Goal: Navigation & Orientation: Find specific page/section

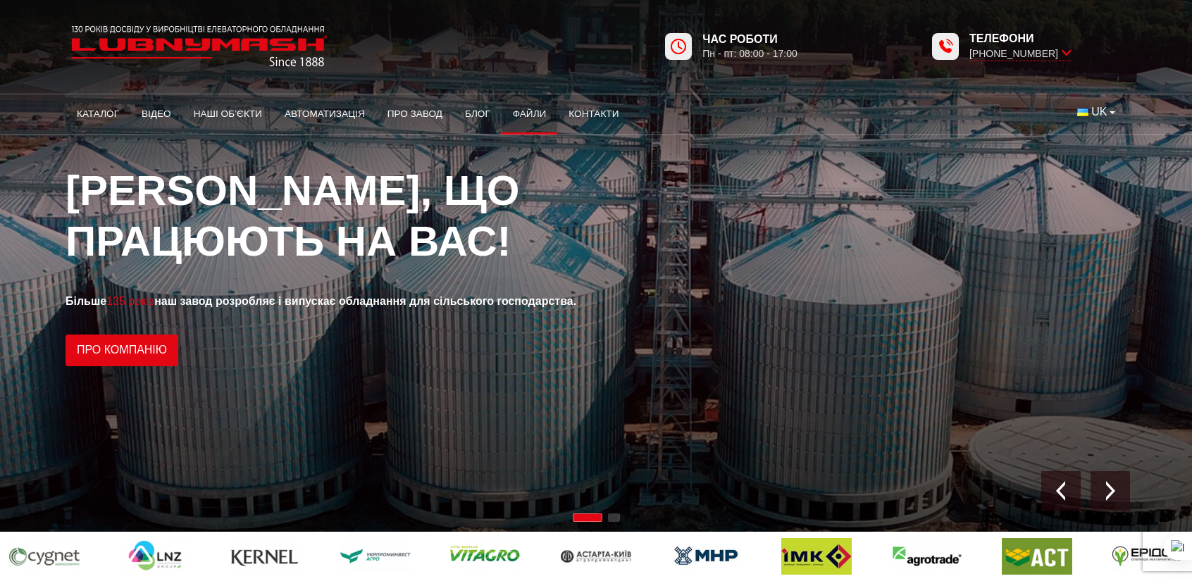
click at [522, 110] on link "Файли" at bounding box center [529, 114] width 56 height 31
click at [474, 118] on link "Блог" at bounding box center [478, 114] width 48 height 31
click at [106, 111] on link "Каталог" at bounding box center [98, 114] width 65 height 31
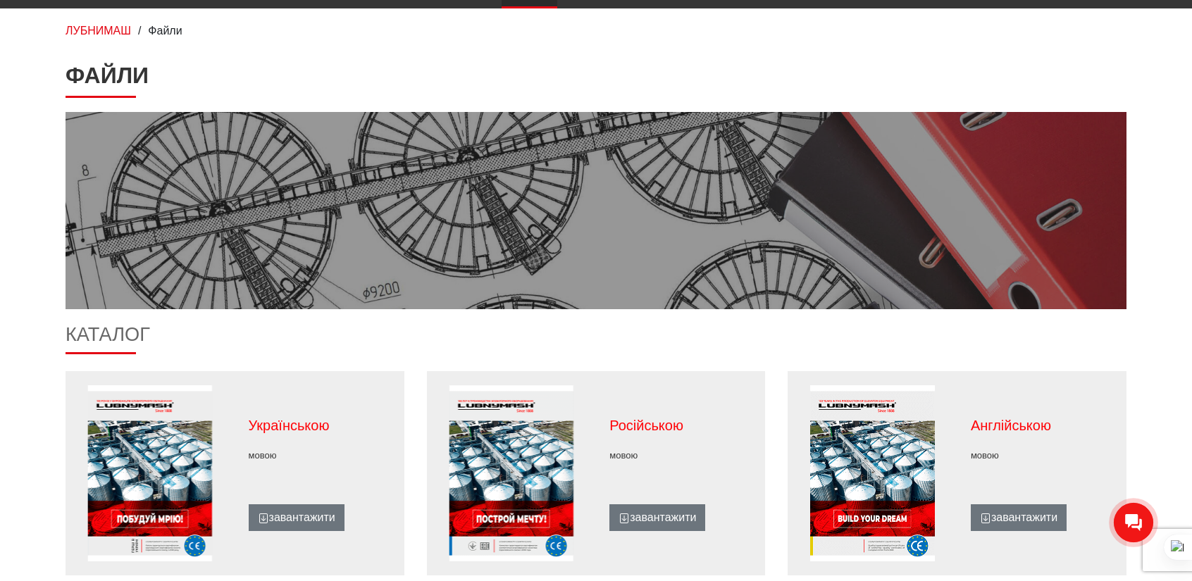
scroll to position [282, 0]
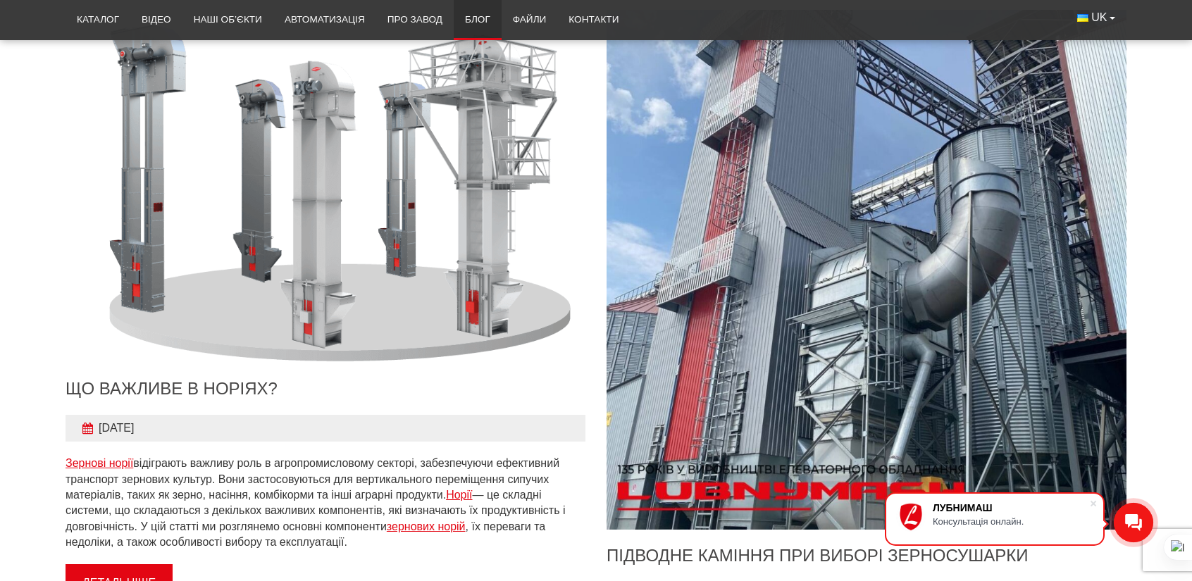
scroll to position [1056, 0]
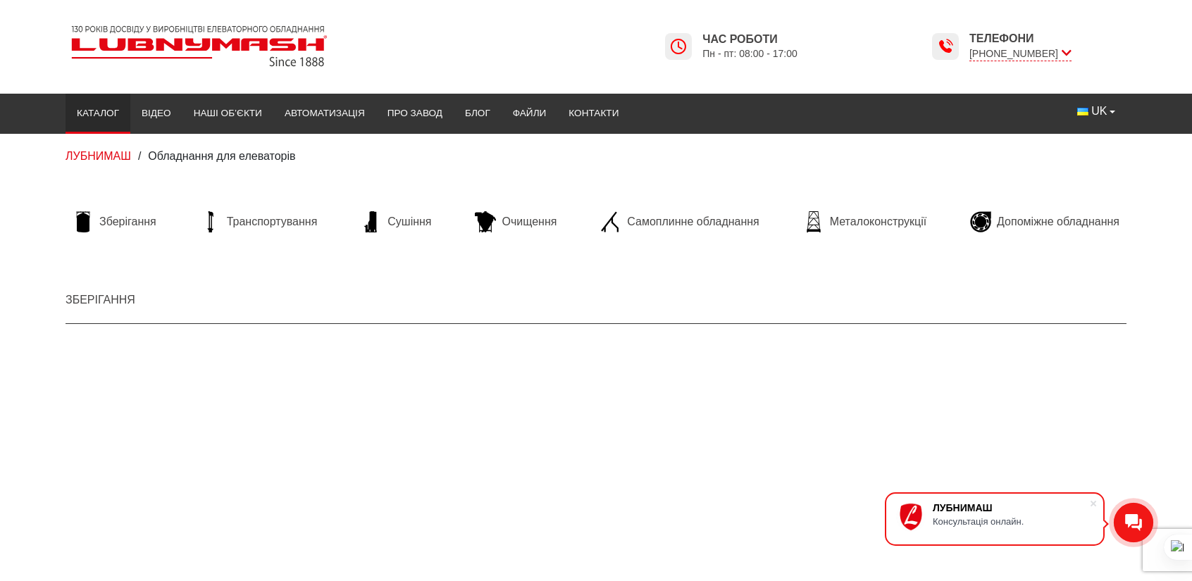
click at [528, 211] on li "Очищення" at bounding box center [516, 222] width 96 height 44
click at [518, 223] on span "Очищення" at bounding box center [528, 221] width 55 height 15
click at [106, 209] on li "Зберігання" at bounding box center [115, 222] width 98 height 44
click at [120, 218] on span "Зберігання" at bounding box center [127, 221] width 57 height 15
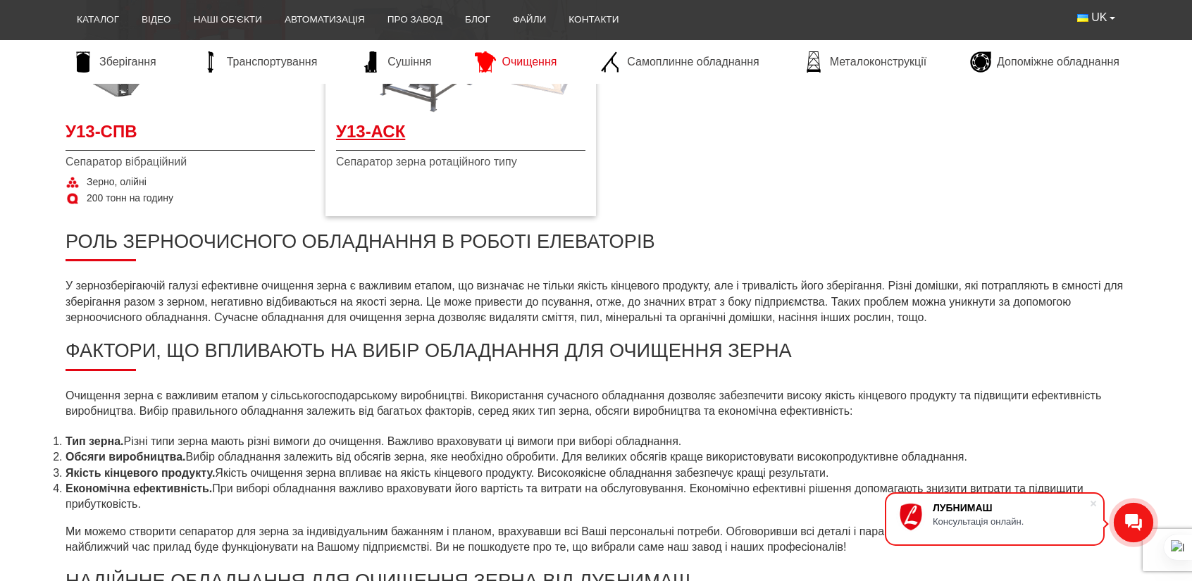
scroll to position [634, 0]
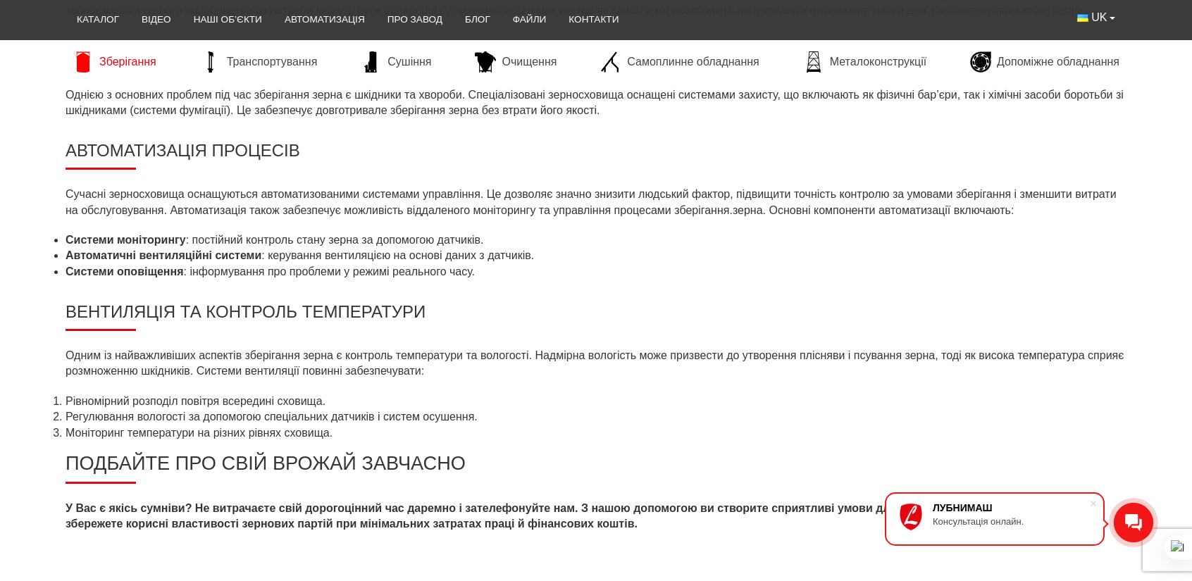
scroll to position [1690, 0]
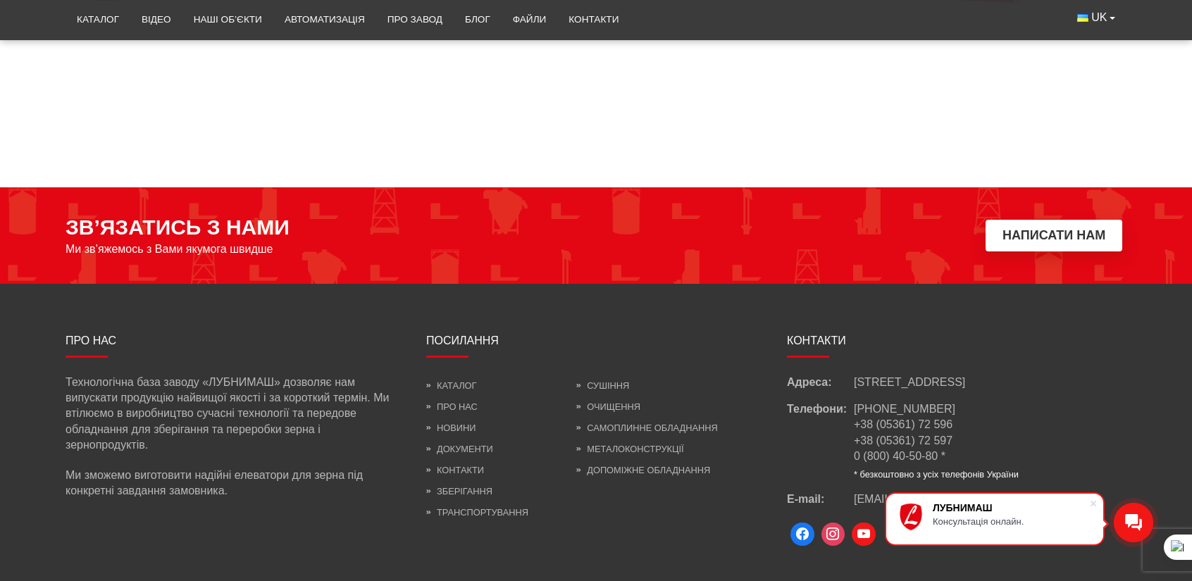
scroll to position [2212, 0]
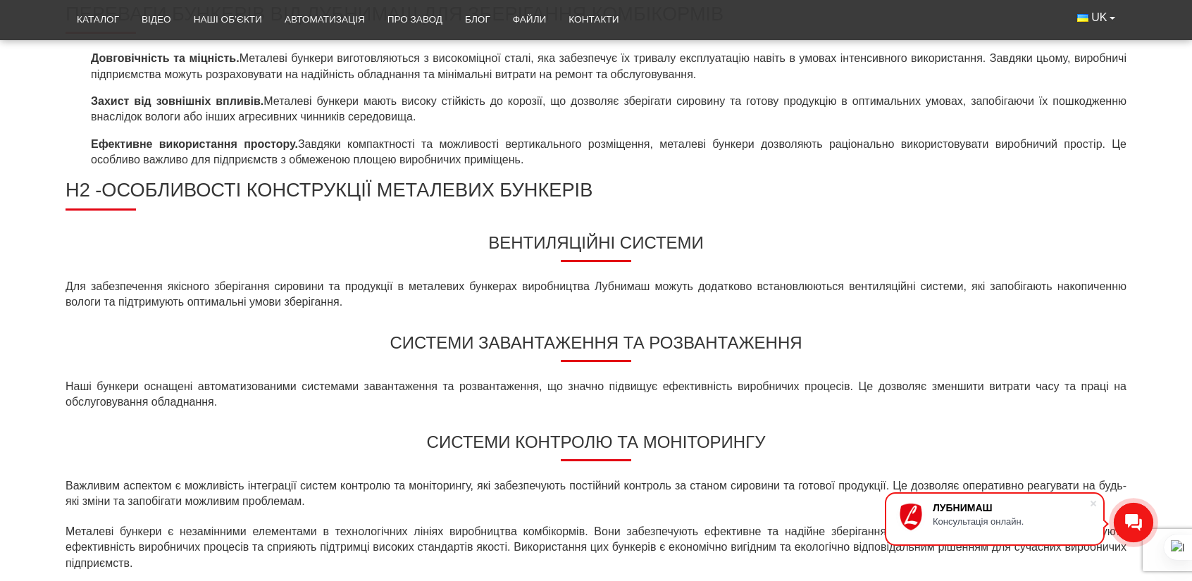
scroll to position [1056, 0]
